Goal: Information Seeking & Learning: Learn about a topic

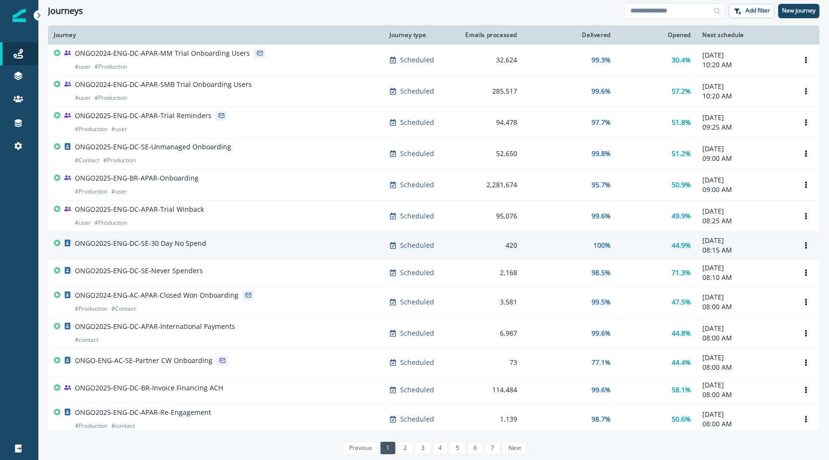
click at [172, 246] on p "ONGO2025-ENG-DC-SE-30 Day No Spend" at bounding box center [140, 243] width 131 height 10
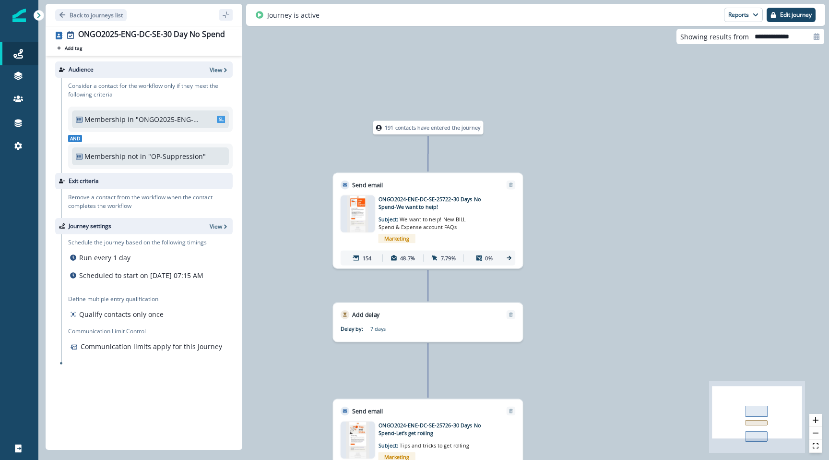
click at [155, 119] on p ""ONGO2025-ENG-DC-SE-30 Day No Spend"" at bounding box center [168, 119] width 64 height 10
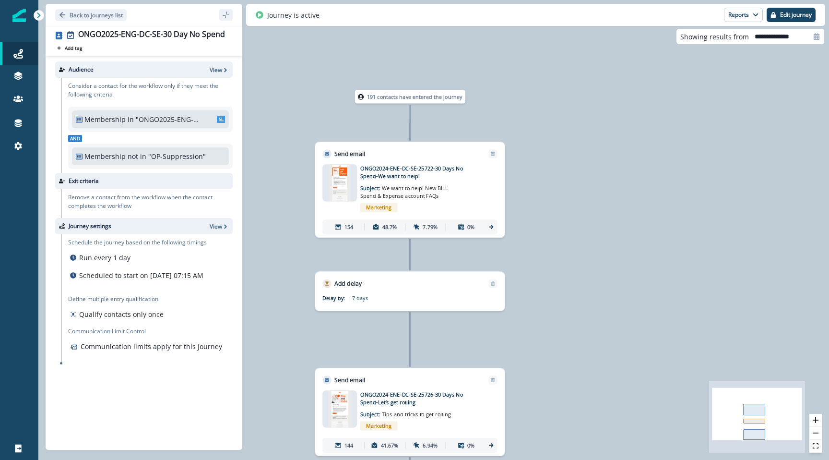
click at [100, 115] on p "Membership" at bounding box center [104, 119] width 41 height 10
click at [59, 14] on icon "Go back" at bounding box center [62, 15] width 7 height 7
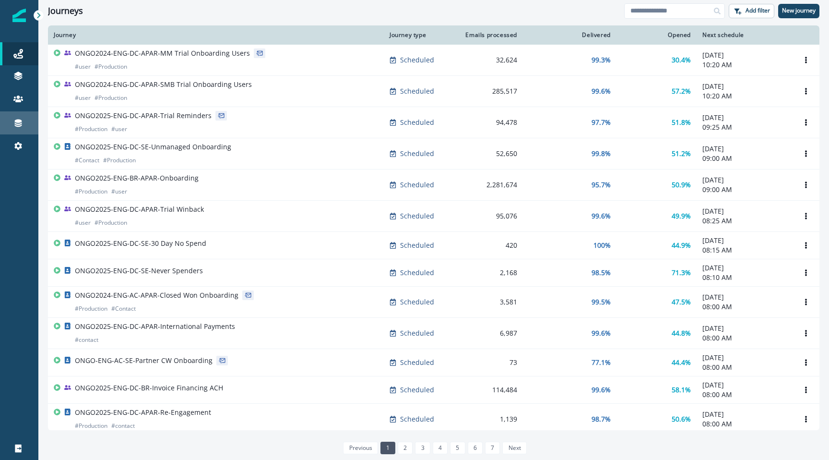
click at [23, 117] on link "Connections" at bounding box center [19, 122] width 38 height 23
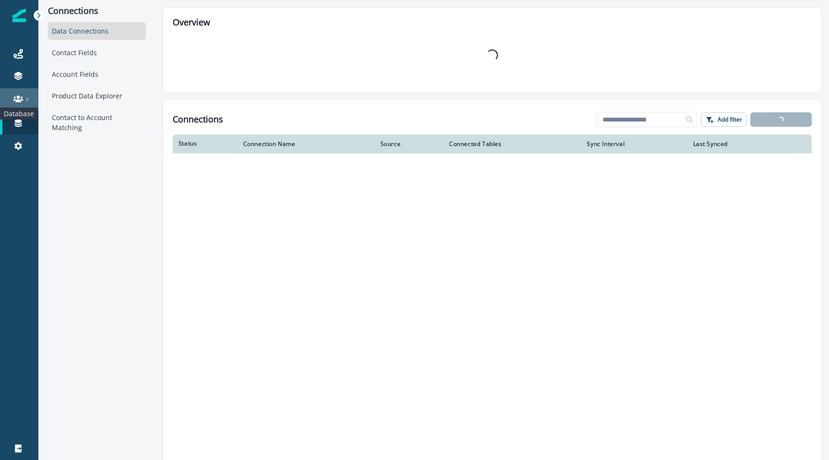
click at [22, 100] on icon at bounding box center [18, 98] width 10 height 7
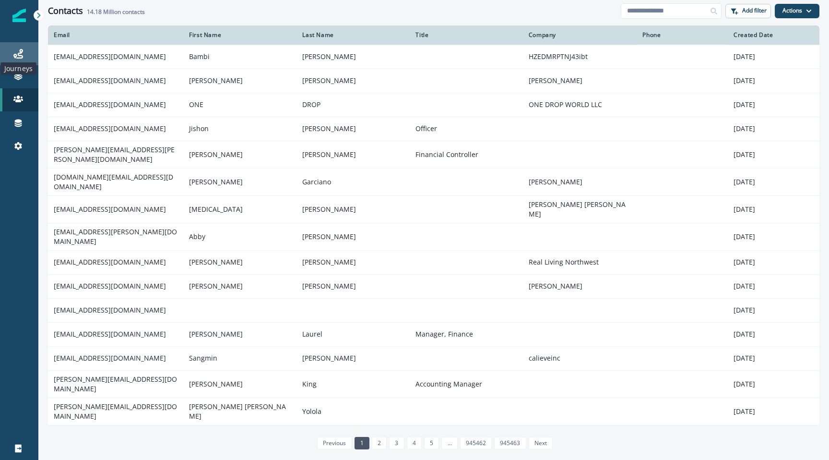
click at [14, 57] on icon at bounding box center [18, 54] width 10 height 10
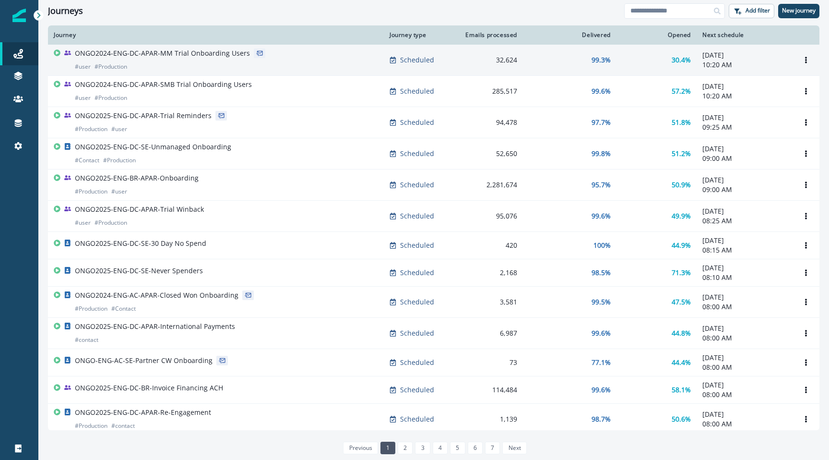
click at [170, 56] on p "ONGO2024-ENG-DC-APAR-MM Trial Onboarding Users" at bounding box center [162, 53] width 175 height 10
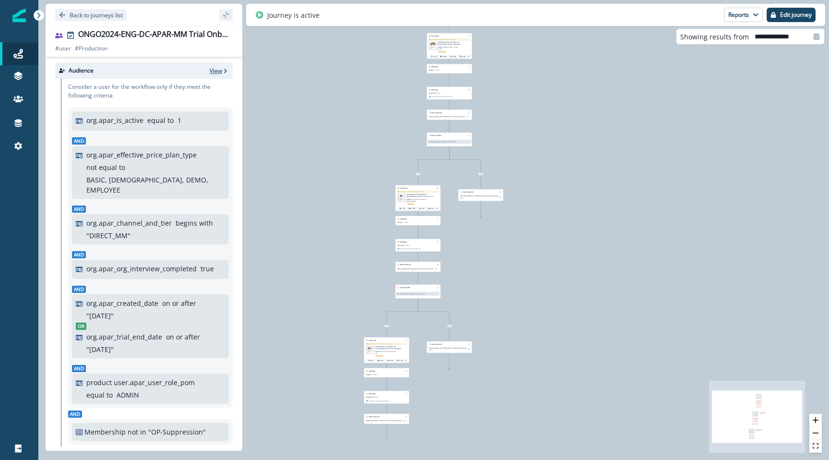
click at [217, 72] on p "View" at bounding box center [216, 71] width 12 height 8
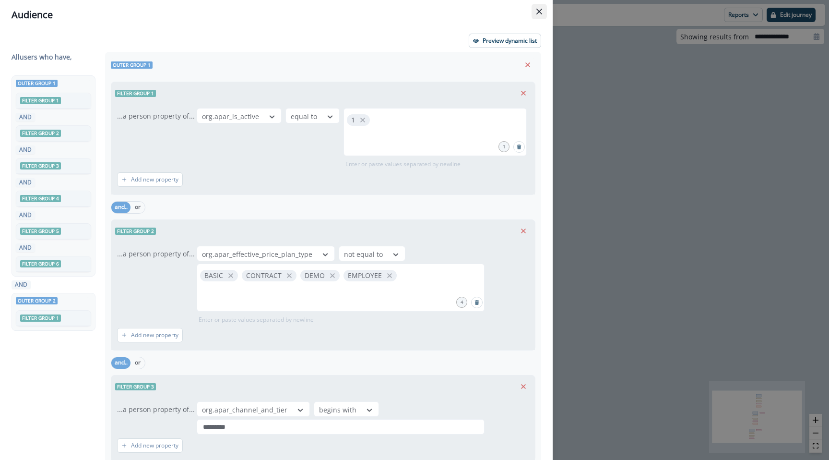
click at [536, 10] on button "Close" at bounding box center [539, 11] width 15 height 15
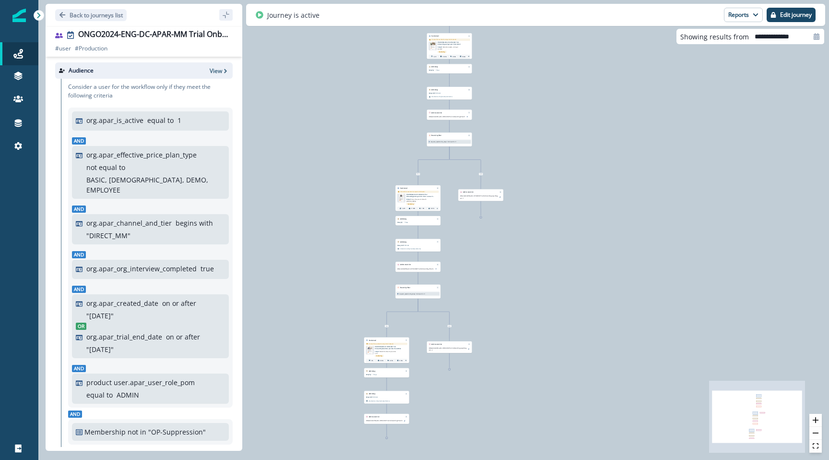
click at [16, 26] on div at bounding box center [18, 15] width 13 height 31
click at [14, 62] on link "Journeys" at bounding box center [19, 53] width 38 height 23
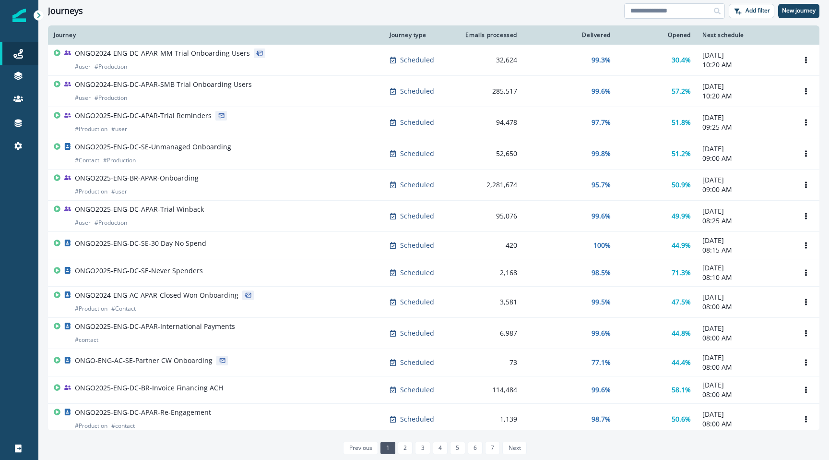
click at [658, 10] on input at bounding box center [674, 10] width 101 height 15
type input "*****"
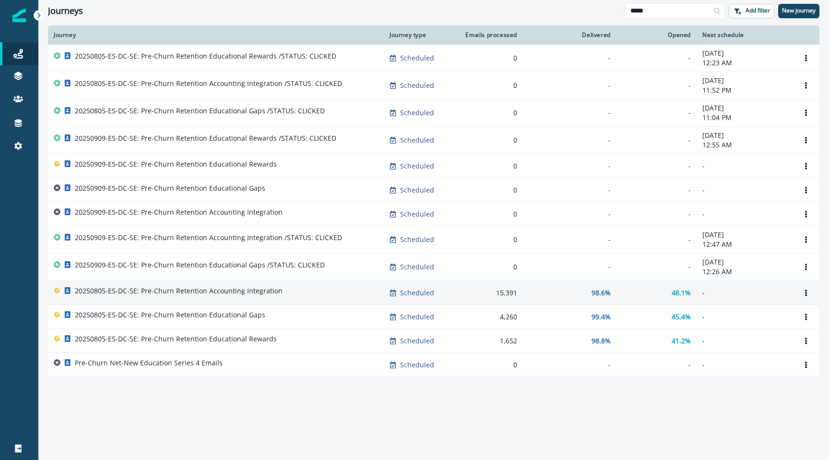
click at [232, 295] on p "20250805-ES-DC-SE: Pre-Churn Retention Accounting Integration" at bounding box center [179, 291] width 208 height 10
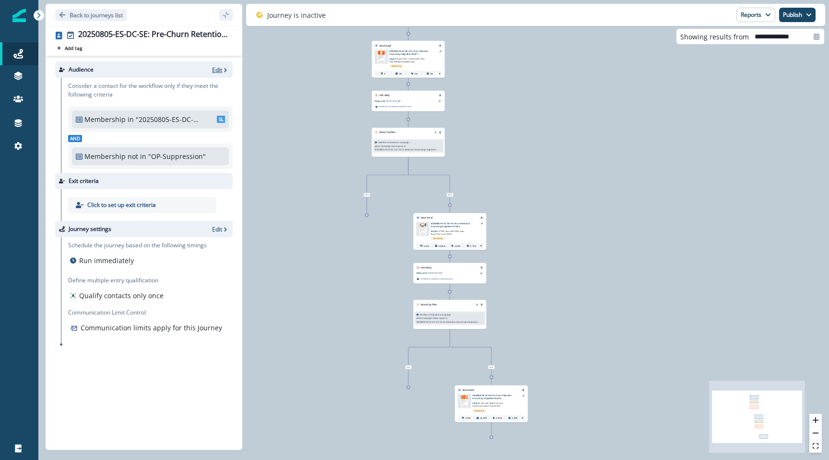
click at [218, 70] on p "Edit" at bounding box center [217, 70] width 10 height 8
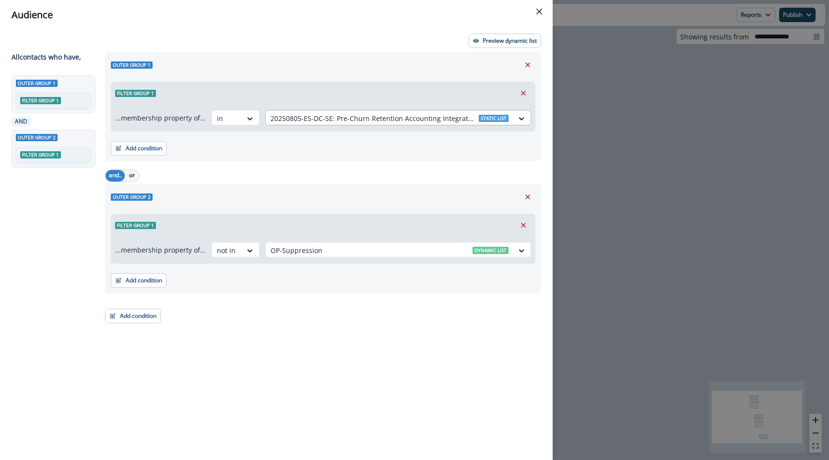
click at [481, 115] on div at bounding box center [390, 118] width 238 height 12
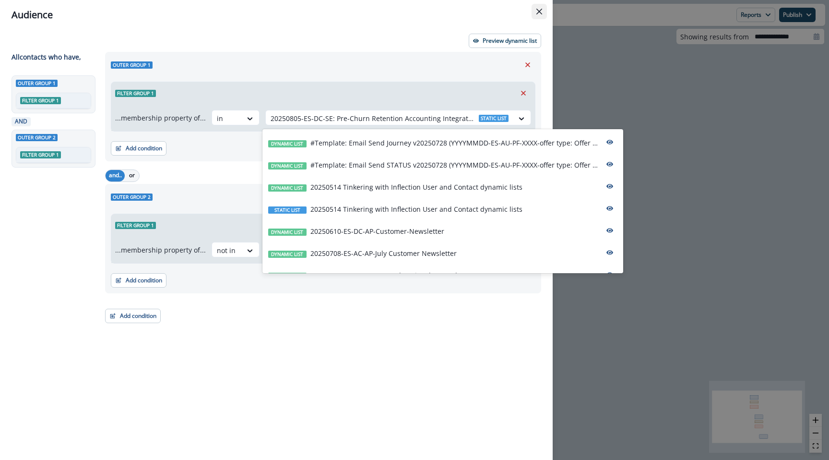
click at [537, 9] on icon "Close" at bounding box center [539, 12] width 6 height 6
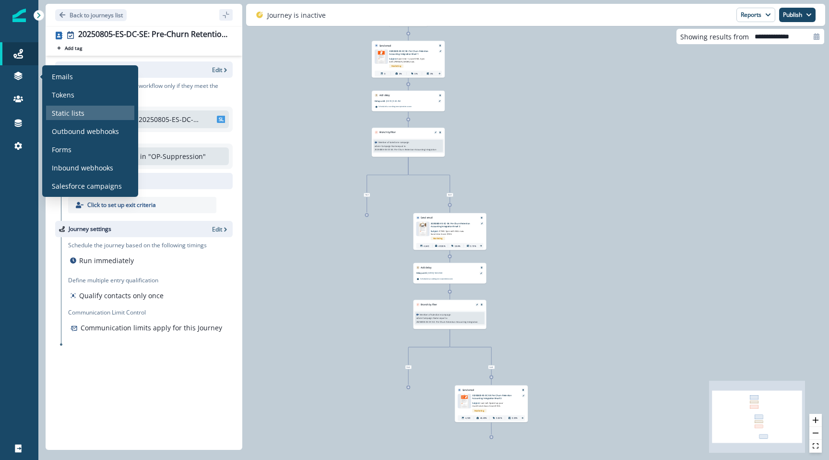
click at [64, 109] on p "Static lists" at bounding box center [68, 113] width 33 height 10
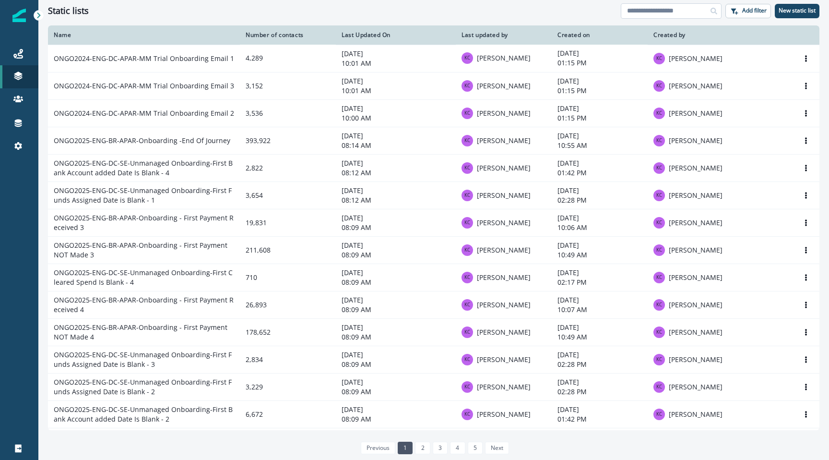
click at [638, 9] on input at bounding box center [671, 10] width 101 height 15
type input "*****"
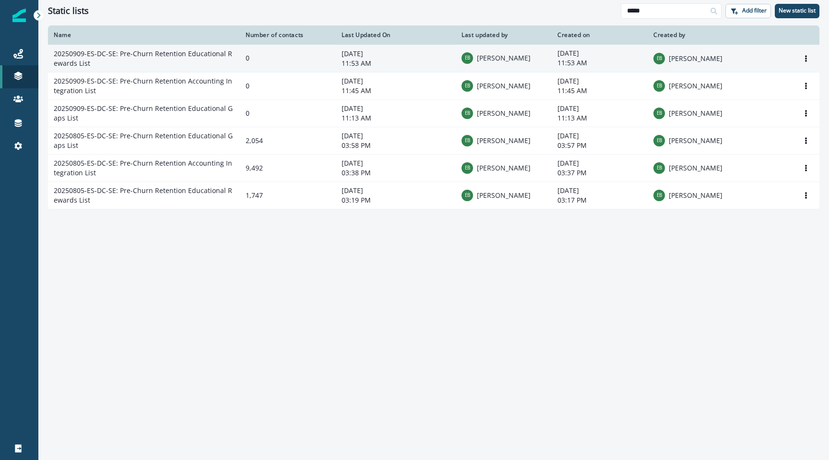
click at [218, 63] on td "20250909-ES-DC-SE: Pre-Churn Retention Educational Rewards List" at bounding box center [144, 58] width 192 height 27
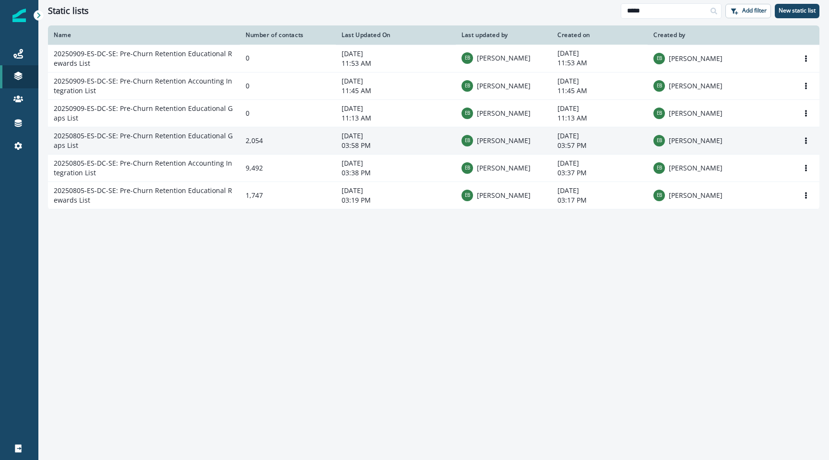
click at [181, 142] on td "20250805-ES-DC-SE: Pre-Churn Retention Educational Gaps List" at bounding box center [144, 140] width 192 height 27
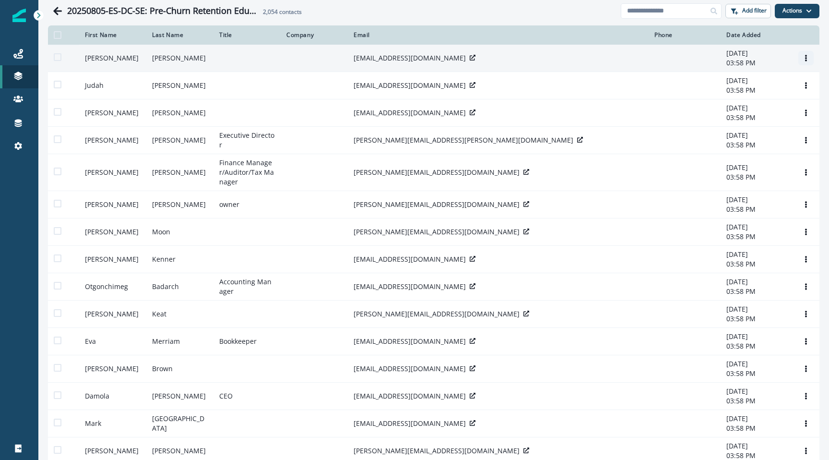
click at [806, 59] on icon "Options" at bounding box center [806, 58] width 7 height 7
click at [623, 55] on div "[EMAIL_ADDRESS][DOMAIN_NAME]" at bounding box center [498, 58] width 289 height 10
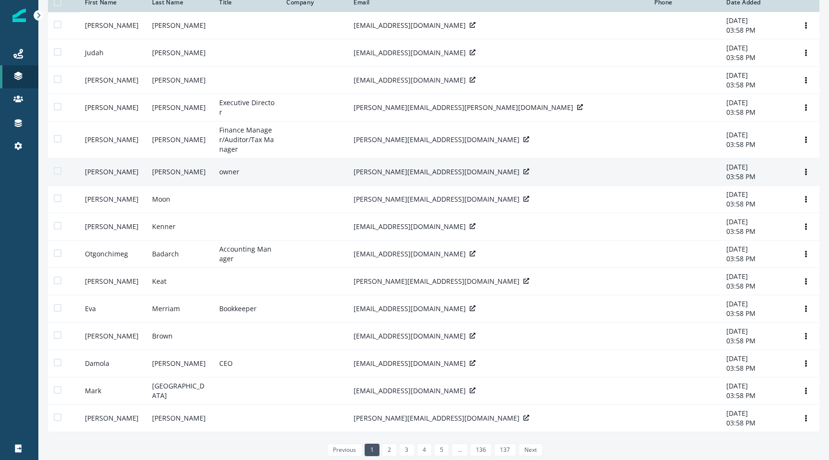
click at [523, 172] on icon at bounding box center [526, 171] width 6 height 6
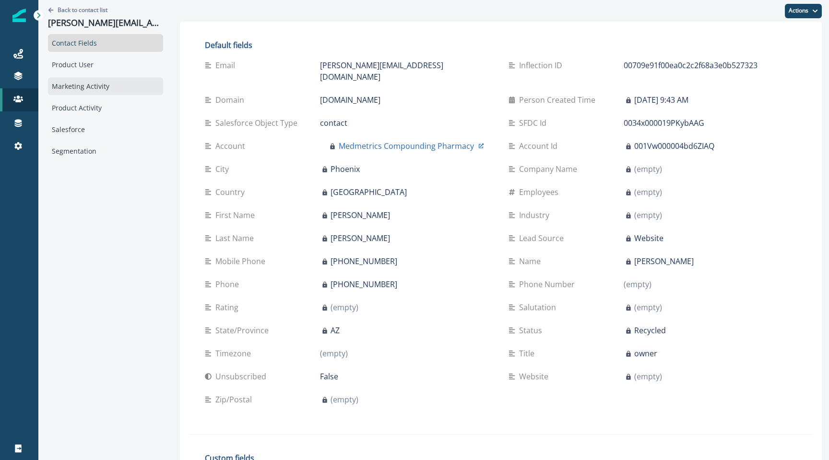
click at [99, 84] on div "Marketing Activity" at bounding box center [105, 86] width 115 height 18
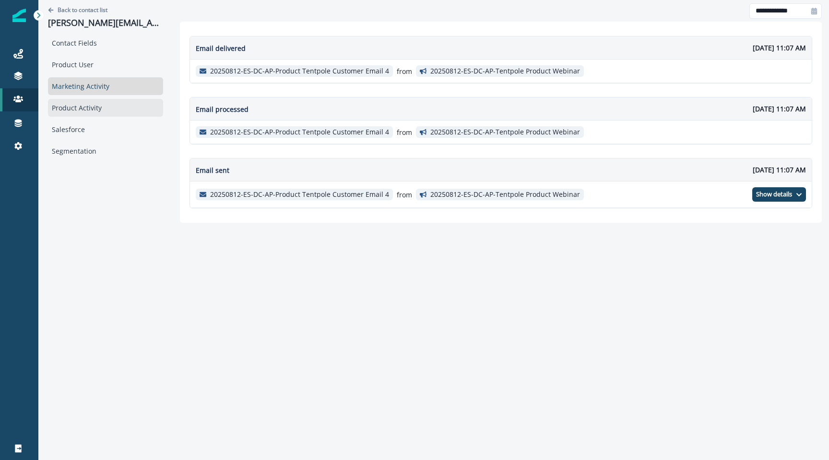
click at [90, 102] on div "Product Activity" at bounding box center [105, 108] width 115 height 18
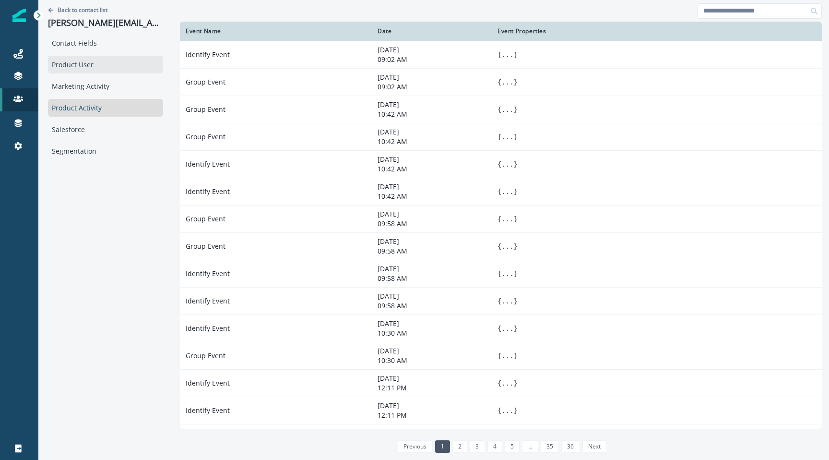
click at [90, 65] on div "Product User" at bounding box center [105, 65] width 115 height 18
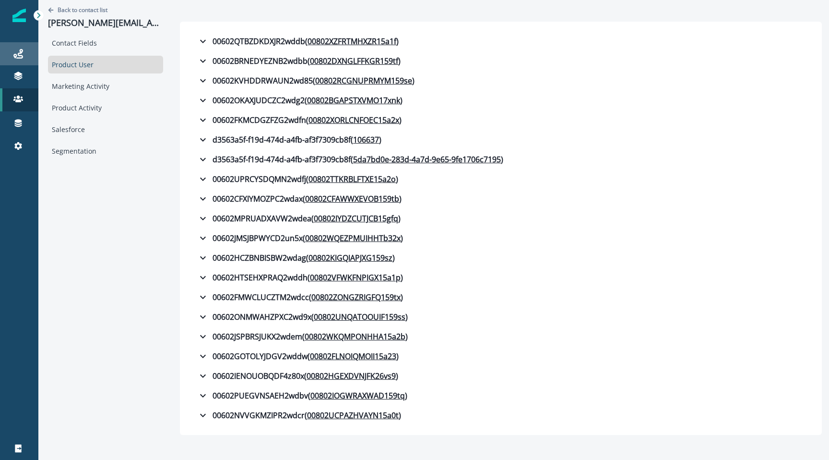
click at [24, 50] on div "Journeys" at bounding box center [19, 54] width 31 height 12
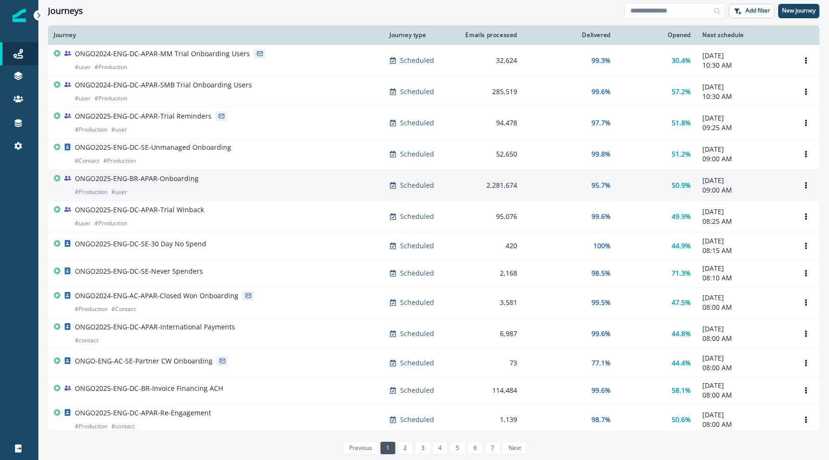
click at [66, 186] on div "ONGO2025-ENG-BR-APAR-Onboarding # Production # user" at bounding box center [216, 185] width 324 height 23
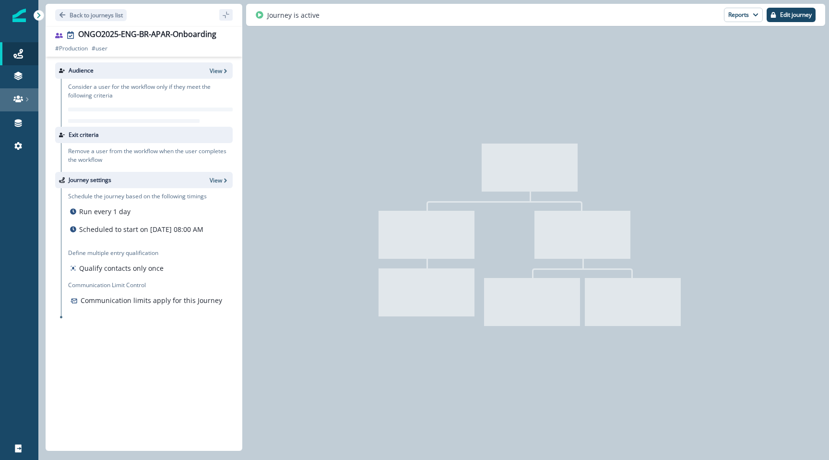
click at [19, 102] on icon at bounding box center [18, 98] width 10 height 7
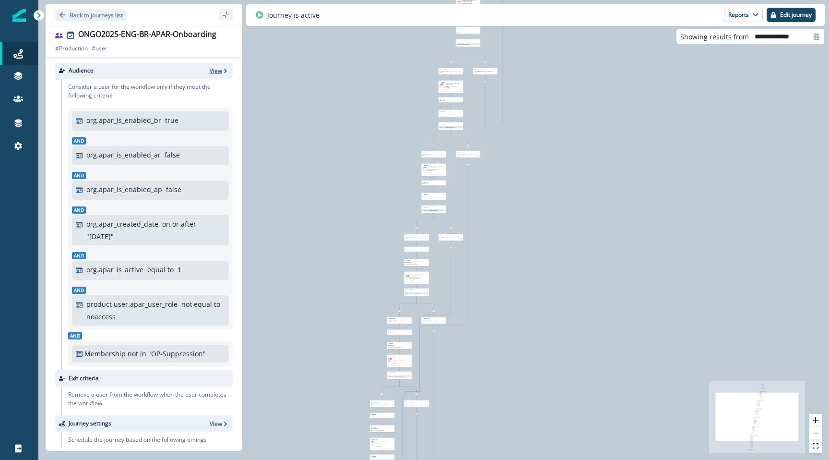
click at [216, 72] on p "View" at bounding box center [216, 71] width 12 height 8
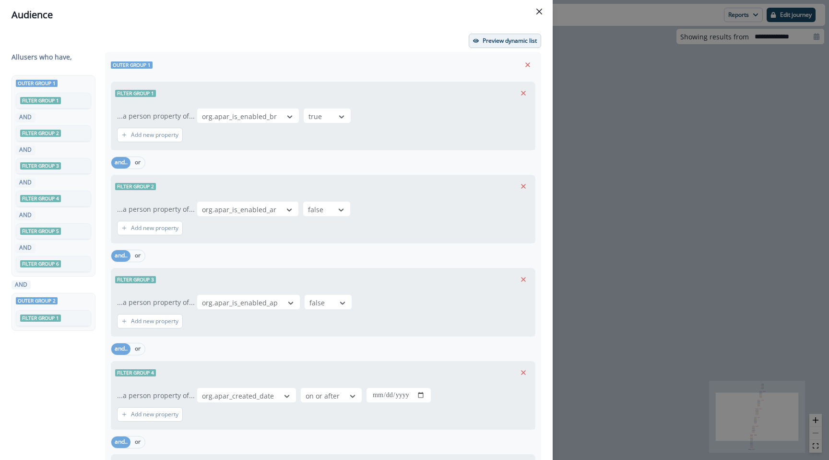
click at [505, 38] on p "Preview dynamic list" at bounding box center [510, 40] width 54 height 7
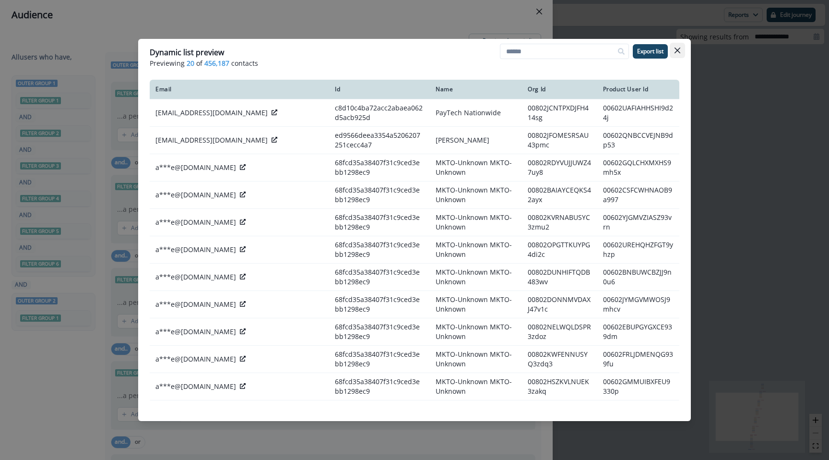
click at [677, 51] on icon "Close" at bounding box center [677, 50] width 6 height 6
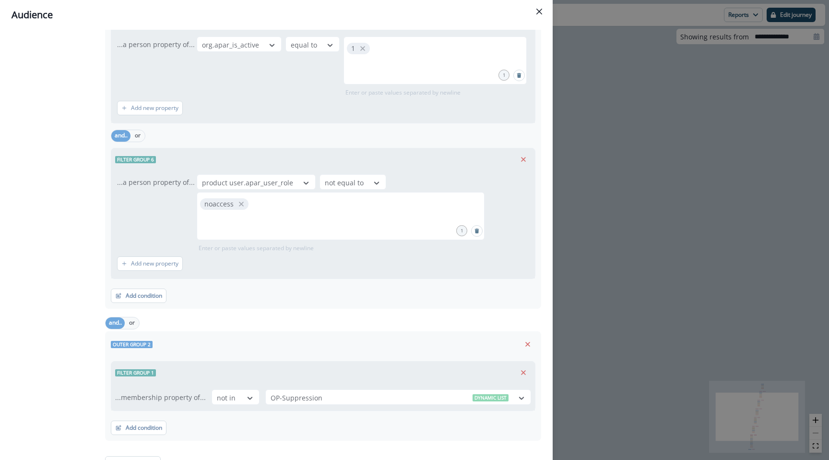
scroll to position [458, 0]
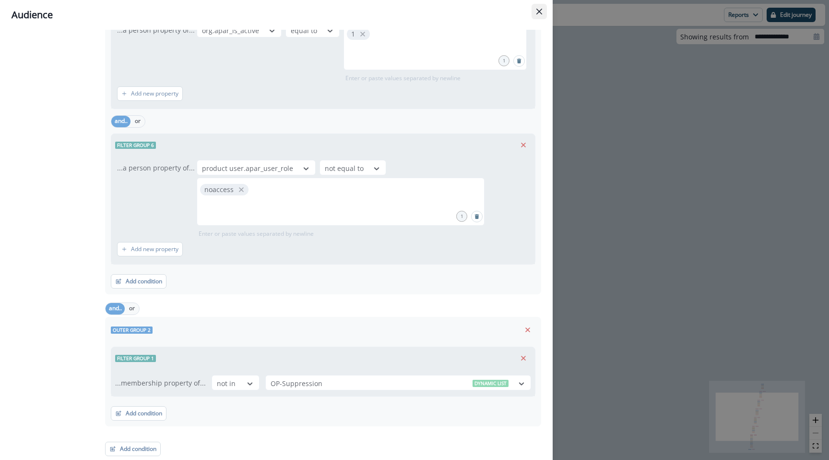
click at [540, 11] on icon "Close" at bounding box center [539, 12] width 6 height 6
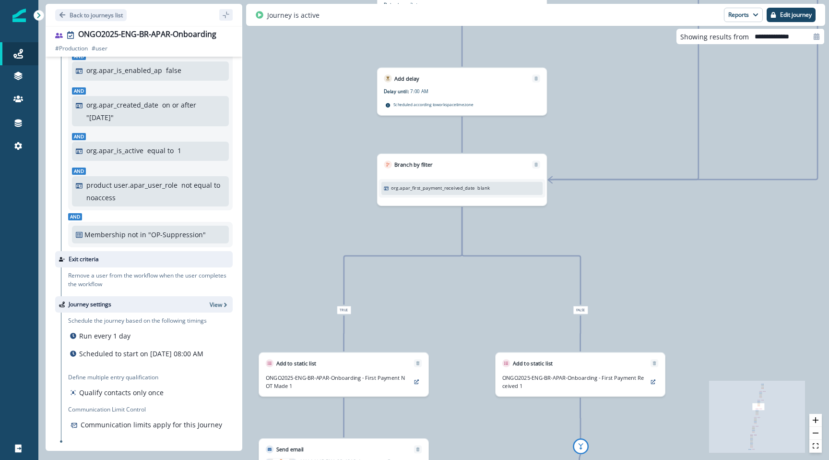
scroll to position [0, 0]
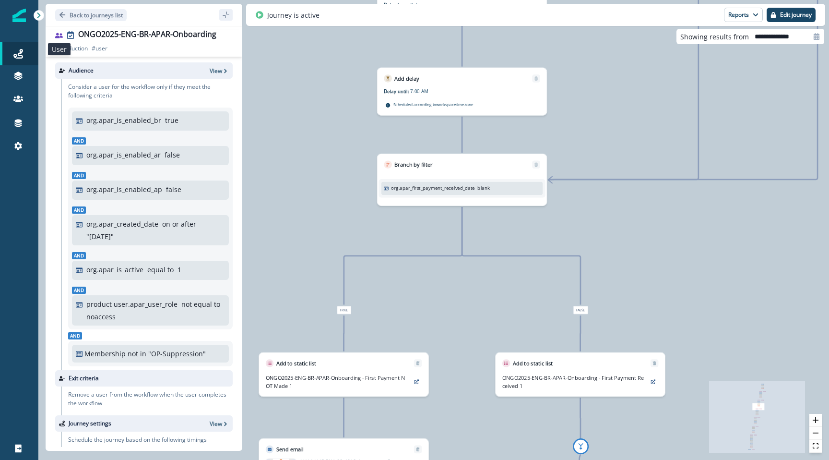
click at [58, 36] on icon at bounding box center [59, 35] width 8 height 5
click at [99, 17] on p "Back to journeys list" at bounding box center [96, 15] width 53 height 8
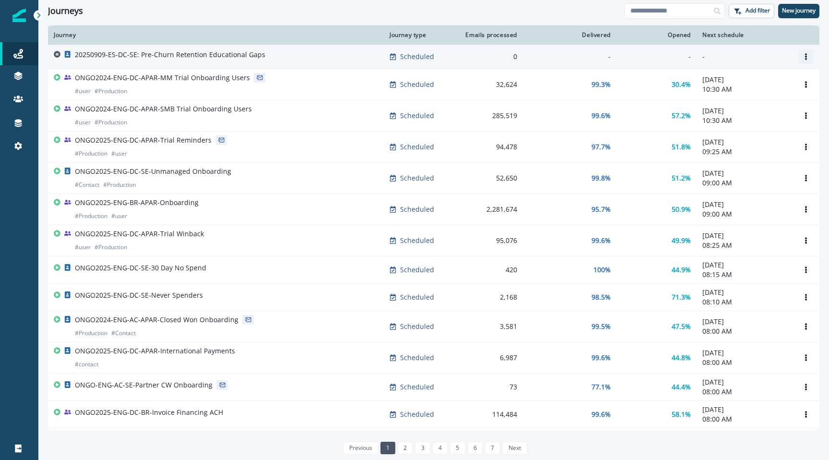
click at [806, 53] on button "Options" at bounding box center [805, 56] width 15 height 14
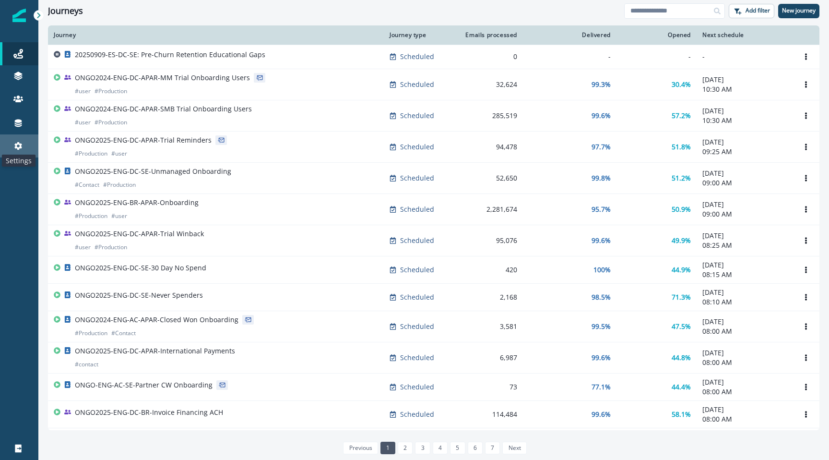
click at [17, 149] on icon at bounding box center [18, 146] width 10 height 10
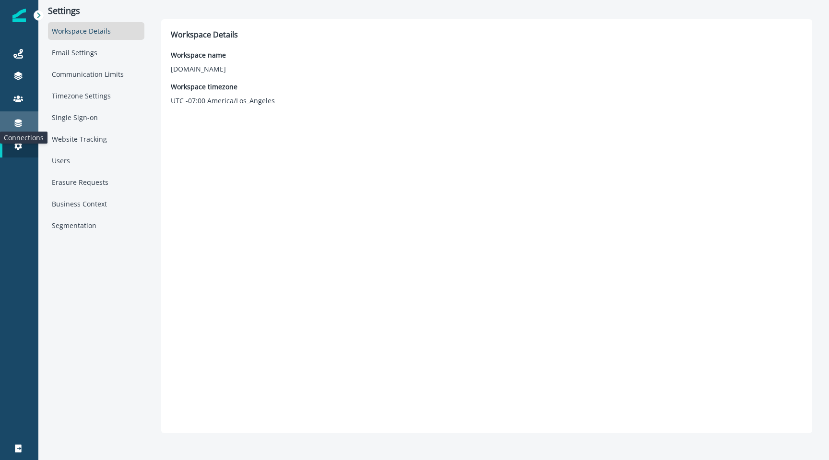
click at [22, 118] on icon at bounding box center [18, 123] width 10 height 10
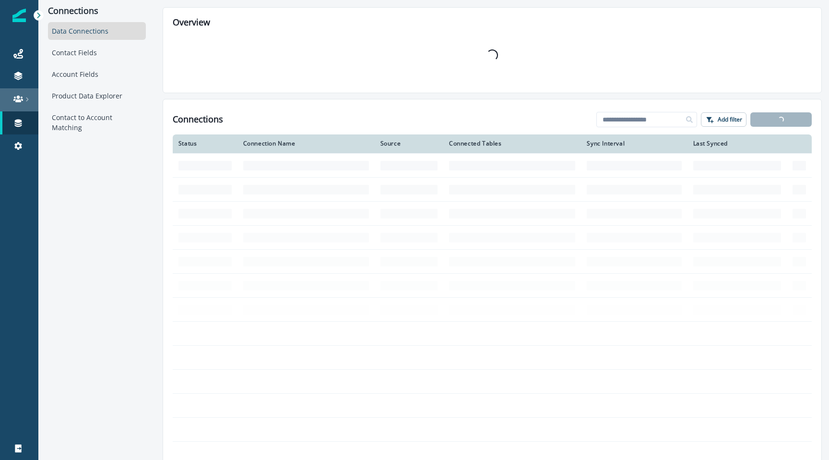
click at [23, 96] on div at bounding box center [19, 99] width 31 height 10
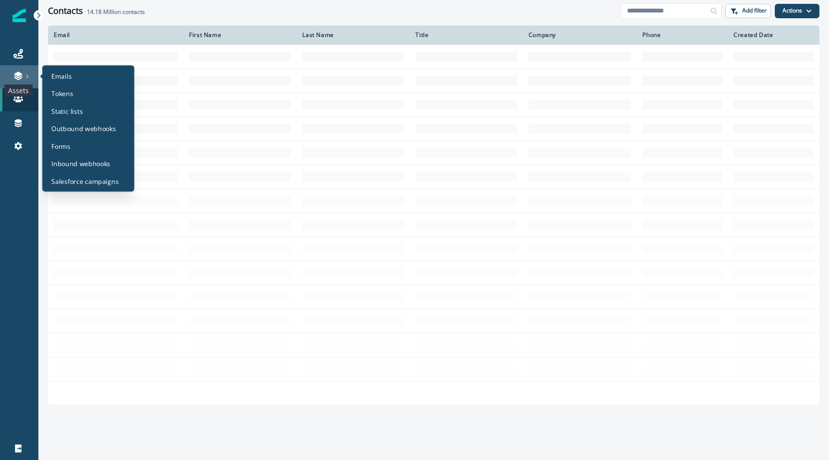
click at [19, 73] on icon at bounding box center [18, 73] width 8 height 5
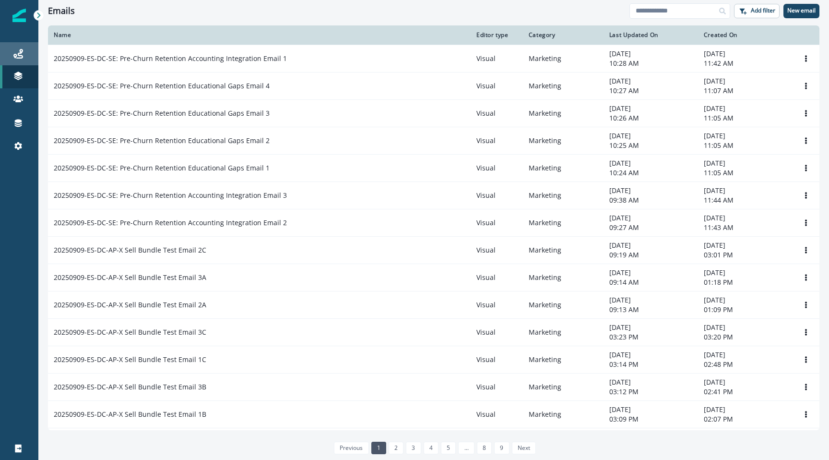
click at [23, 48] on div "Journeys" at bounding box center [19, 54] width 31 height 12
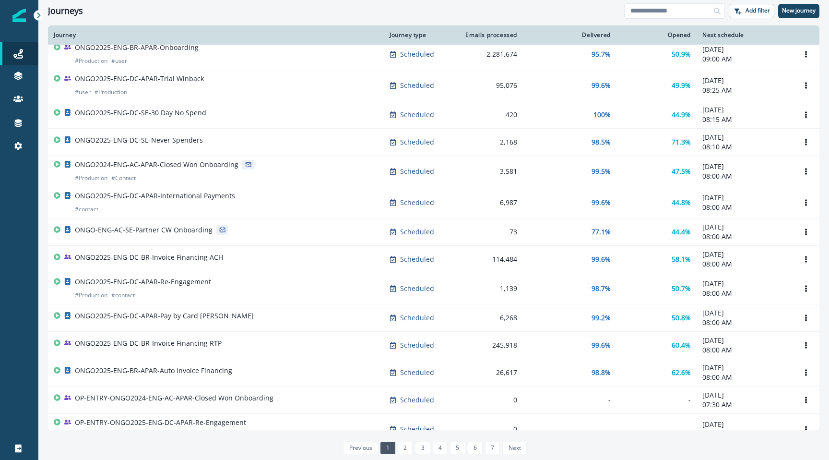
scroll to position [250, 0]
